Goal: Task Accomplishment & Management: Use online tool/utility

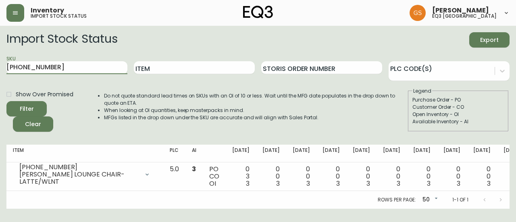
click at [2, 70] on main "Import Stock Status Export SKU [PHONE_NUMBER] Item Storis Order Number PLC Code…" at bounding box center [258, 117] width 516 height 183
type input "[PHONE_NUMBER]"
click at [87, 61] on div "SKU [PHONE_NUMBER]" at bounding box center [66, 68] width 121 height 26
click at [86, 67] on input "[PHONE_NUMBER]" at bounding box center [66, 67] width 121 height 13
click at [6, 101] on button "Filter" at bounding box center [26, 108] width 40 height 15
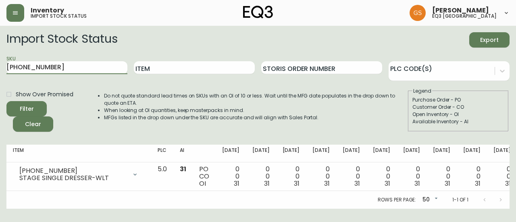
drag, startPoint x: 68, startPoint y: 67, endPoint x: 0, endPoint y: 62, distance: 68.3
click at [1, 66] on main "Import Stock Status Export SKU [PHONE_NUMBER] Item Storis Order Number PLC Code…" at bounding box center [258, 117] width 516 height 183
paste input "[PHONE_NUMBER]"
type input "[PHONE_NUMBER]"
click at [68, 67] on input "[PHONE_NUMBER]" at bounding box center [66, 67] width 121 height 13
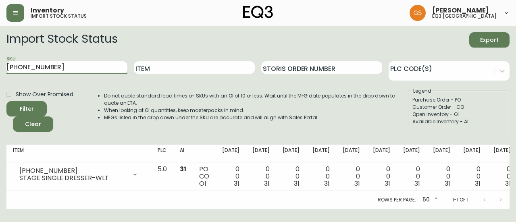
click at [6, 101] on button "Filter" at bounding box center [26, 108] width 40 height 15
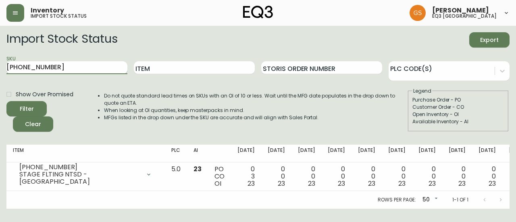
drag, startPoint x: 41, startPoint y: 64, endPoint x: 19, endPoint y: 70, distance: 22.6
click at [7, 70] on input "[PHONE_NUMBER]" at bounding box center [66, 67] width 121 height 13
drag, startPoint x: 65, startPoint y: 68, endPoint x: 3, endPoint y: 73, distance: 62.2
click at [3, 73] on main "Import Stock Status Export SKU [PHONE_NUMBER] Item Storis Order Number PLC Code…" at bounding box center [258, 117] width 516 height 183
paste input "[PHONE_NUMBER]"
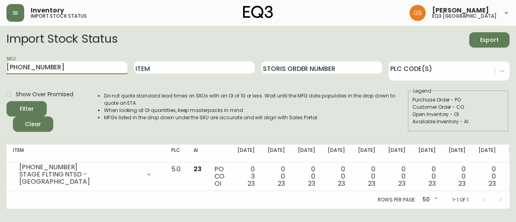
type input "[PHONE_NUMBER]"
click at [6, 101] on button "Filter" at bounding box center [26, 108] width 40 height 15
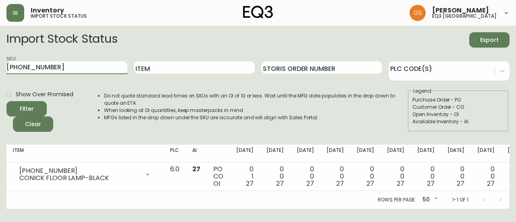
drag, startPoint x: 15, startPoint y: 66, endPoint x: 3, endPoint y: 66, distance: 11.7
click at [3, 66] on main "Import Stock Status Export SKU [PHONE_NUMBER] Item Storis Order Number PLC Code…" at bounding box center [258, 117] width 516 height 183
paste input "[PHONE_NUMBER]"
type input "[PHONE_NUMBER]"
click at [77, 66] on input "[PHONE_NUMBER]" at bounding box center [66, 67] width 121 height 13
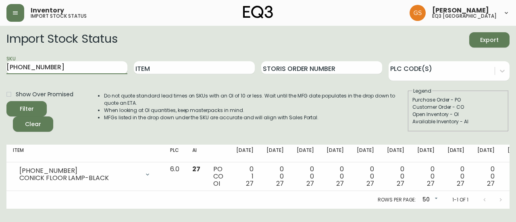
click at [6, 101] on button "Filter" at bounding box center [26, 108] width 40 height 15
